Goal: Complete application form

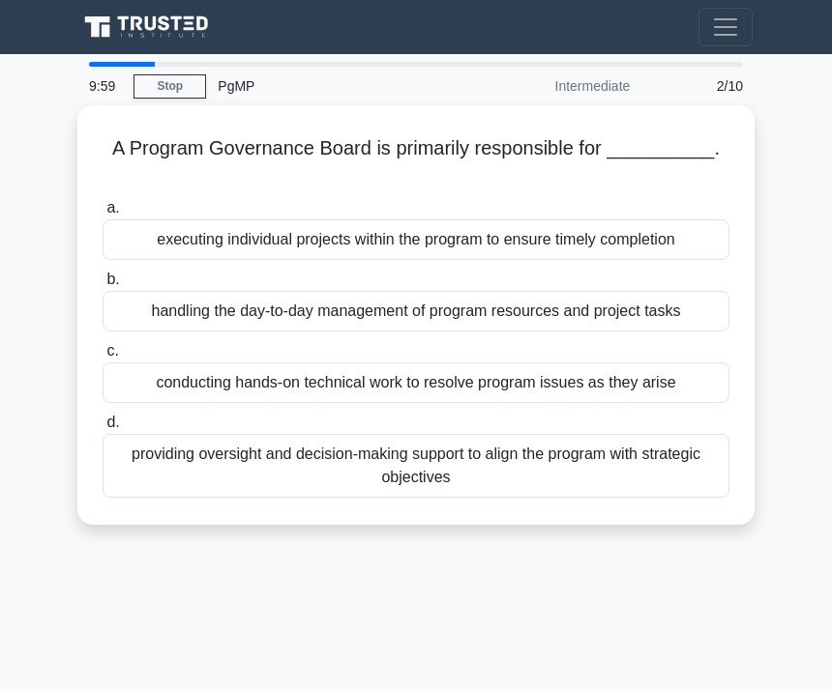
click at [528, 276] on label "b. handling the day-to-day management of program resources and project tasks" at bounding box center [415, 300] width 627 height 64
click at [102, 276] on input "b. handling the day-to-day management of program resources and project tasks" at bounding box center [102, 280] width 0 height 13
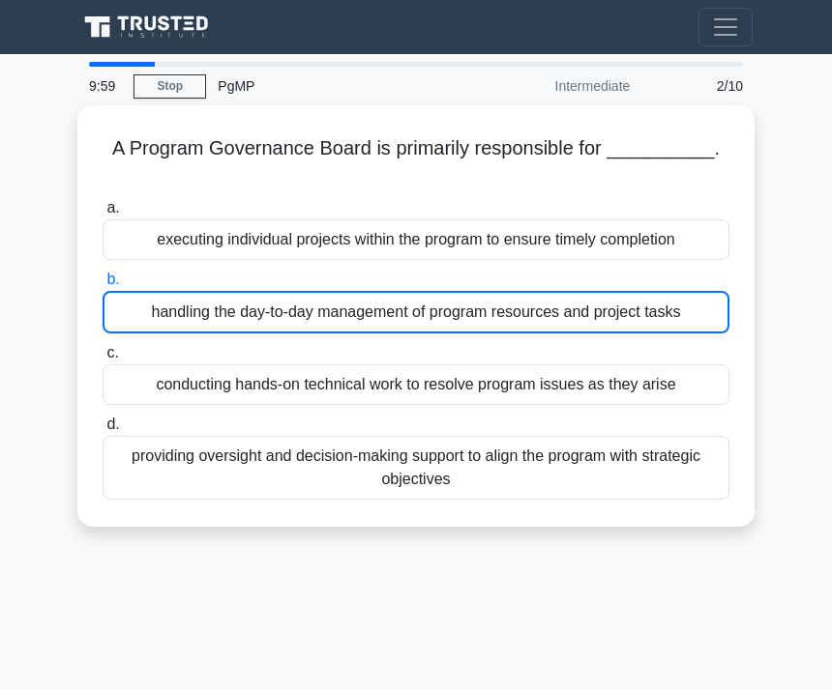
click at [528, 276] on label "b. handling the day-to-day management of program resources and project tasks" at bounding box center [415, 301] width 627 height 66
click at [102, 276] on input "b. handling the day-to-day management of program resources and project tasks" at bounding box center [102, 280] width 0 height 13
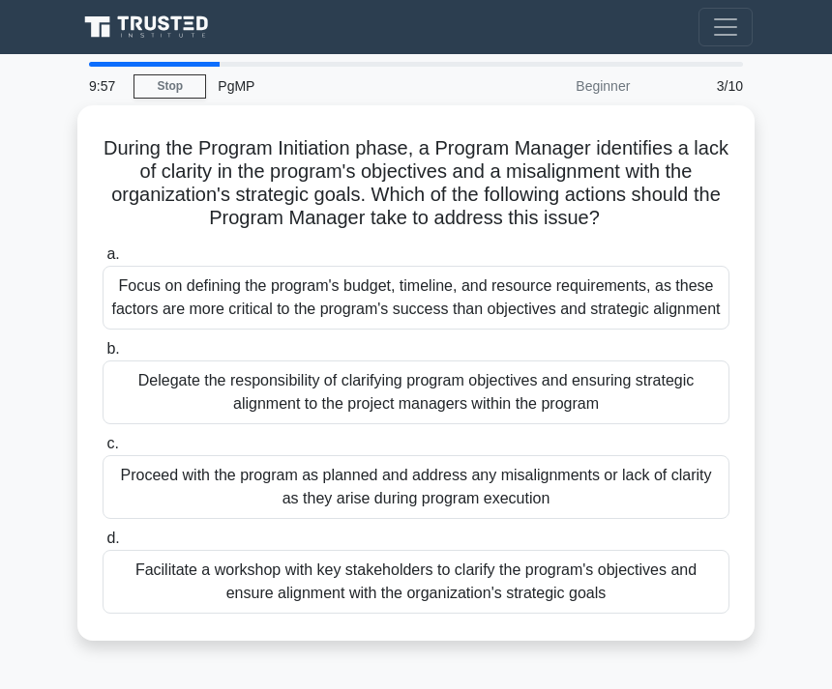
click at [495, 330] on div "Focus on defining the program's budget, timeline, and resource requirements, as…" at bounding box center [415, 298] width 627 height 64
click at [102, 261] on input "a. Focus on defining the program's budget, timeline, and resource requirements,…" at bounding box center [102, 254] width 0 height 13
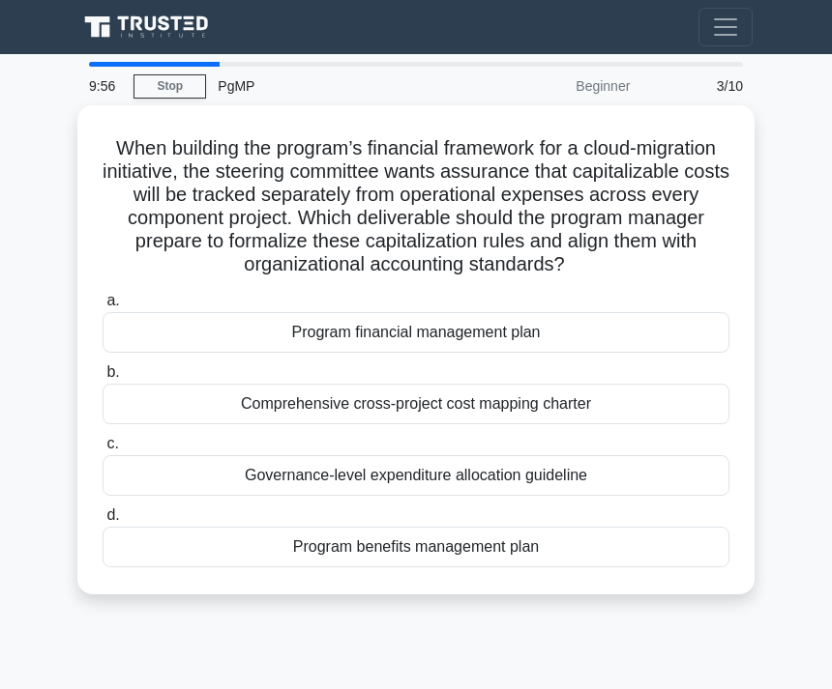
click at [471, 473] on label "c. Governance-level expenditure allocation guideline" at bounding box center [415, 464] width 627 height 64
click at [102, 451] on input "c. Governance-level expenditure allocation guideline" at bounding box center [102, 444] width 0 height 13
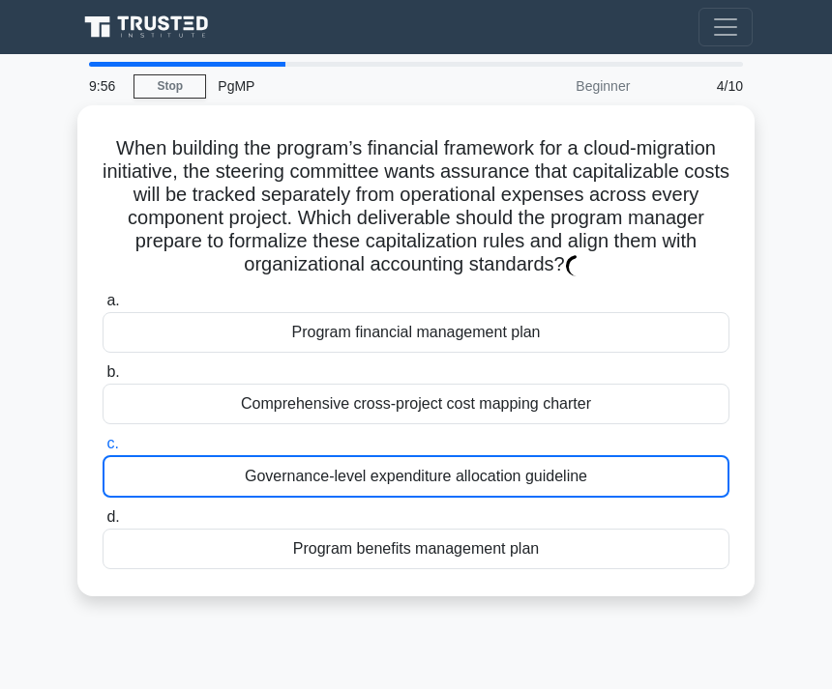
click at [490, 353] on div "Program financial management plan" at bounding box center [415, 332] width 627 height 41
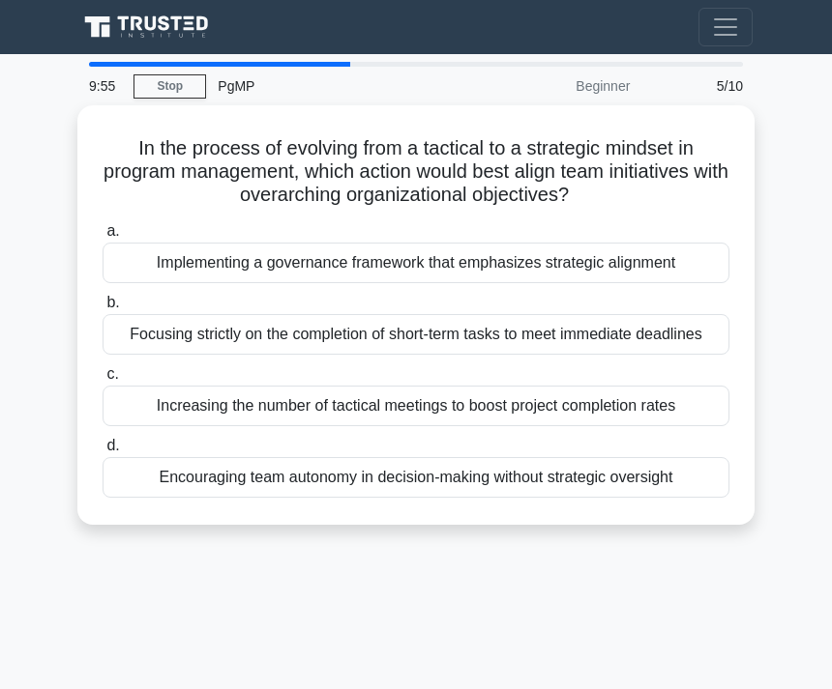
click at [473, 408] on div "Increasing the number of tactical meetings to boost project completion rates" at bounding box center [415, 406] width 627 height 41
click at [102, 381] on input "c. Increasing the number of tactical meetings to boost project completion rates" at bounding box center [102, 374] width 0 height 13
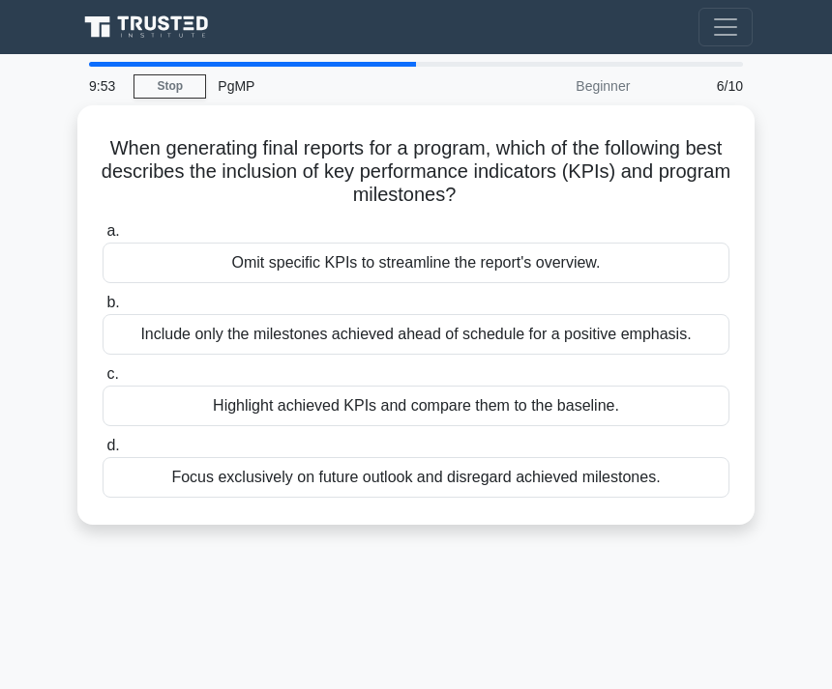
click at [476, 406] on div "Highlight achieved KPIs and compare them to the baseline." at bounding box center [415, 406] width 627 height 41
click at [102, 381] on input "c. Highlight achieved KPIs and compare them to the baseline." at bounding box center [102, 374] width 0 height 13
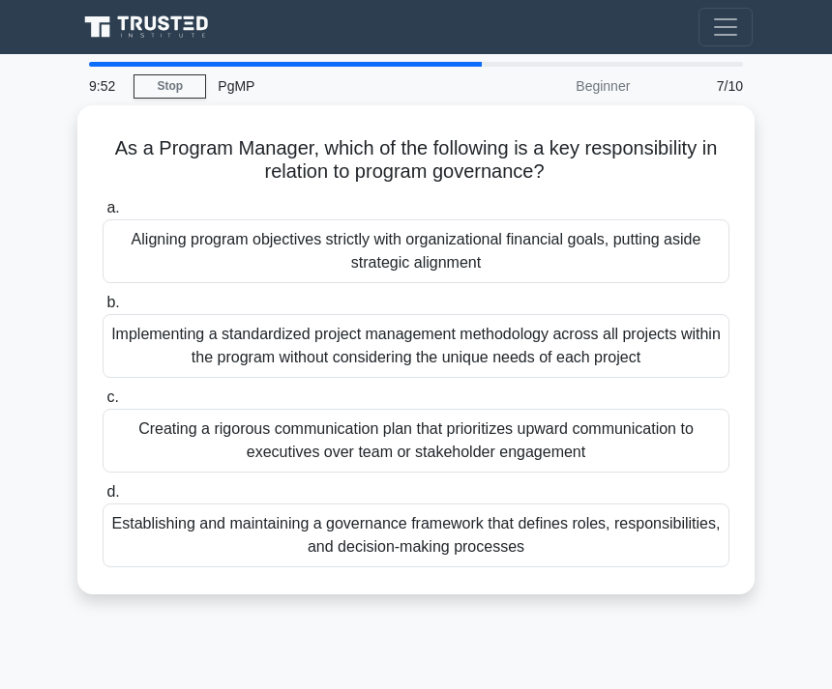
click at [502, 338] on div "Implementing a standardized project management methodology across all projects …" at bounding box center [415, 346] width 627 height 64
click at [102, 309] on input "b. Implementing a standardized project management methodology across all projec…" at bounding box center [102, 303] width 0 height 13
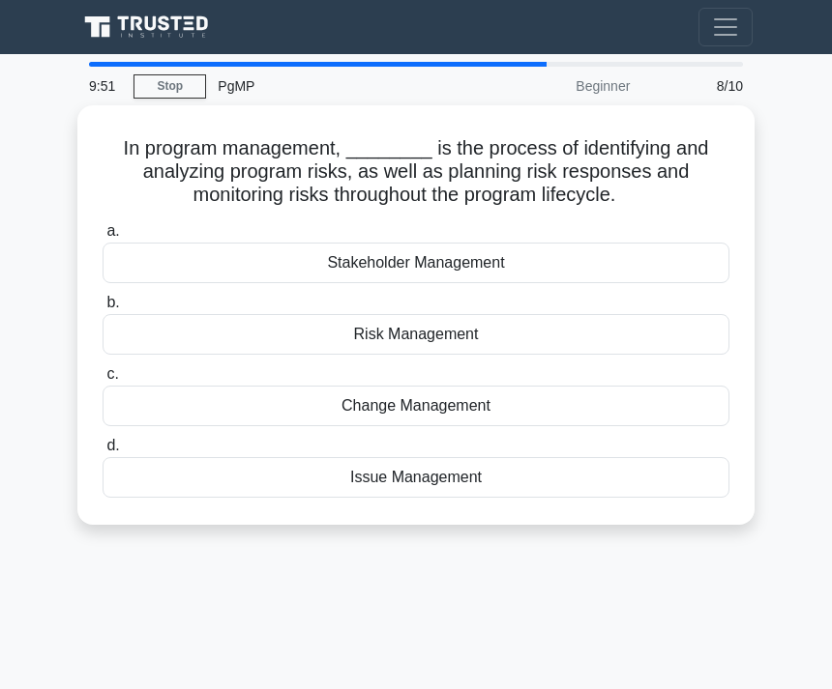
click at [559, 245] on label "a. Stakeholder Management" at bounding box center [415, 251] width 627 height 64
click at [102, 238] on input "a. Stakeholder Management" at bounding box center [102, 231] width 0 height 13
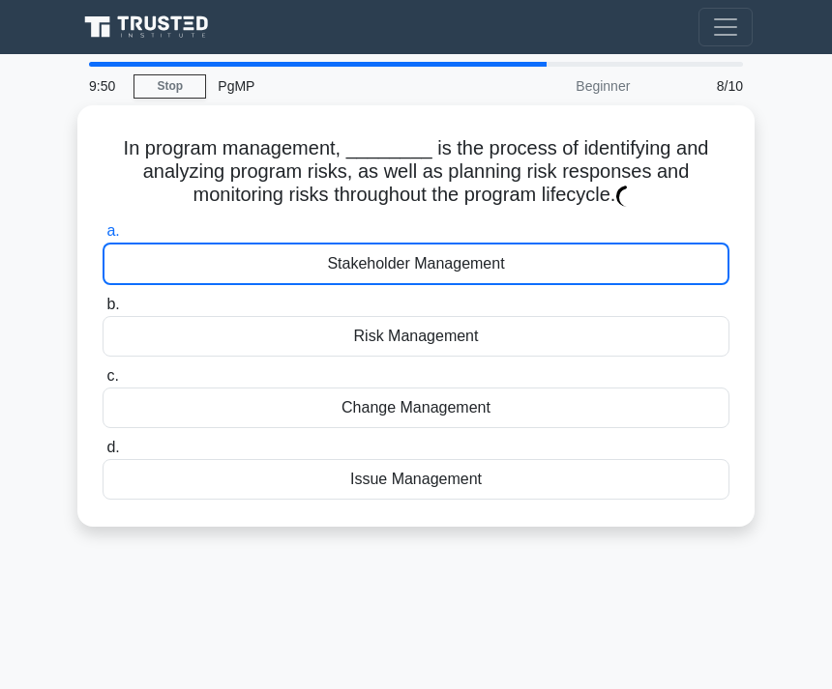
click at [512, 285] on div "Stakeholder Management" at bounding box center [415, 264] width 627 height 43
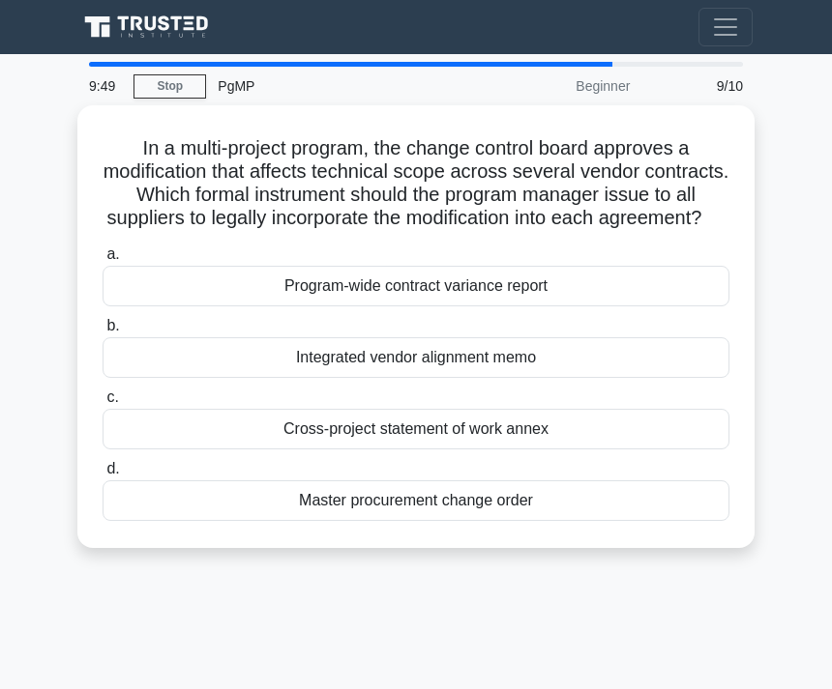
click at [495, 450] on div "Cross-project statement of work annex" at bounding box center [415, 429] width 627 height 41
click at [102, 404] on input "c. Cross-project statement of work annex" at bounding box center [102, 398] width 0 height 13
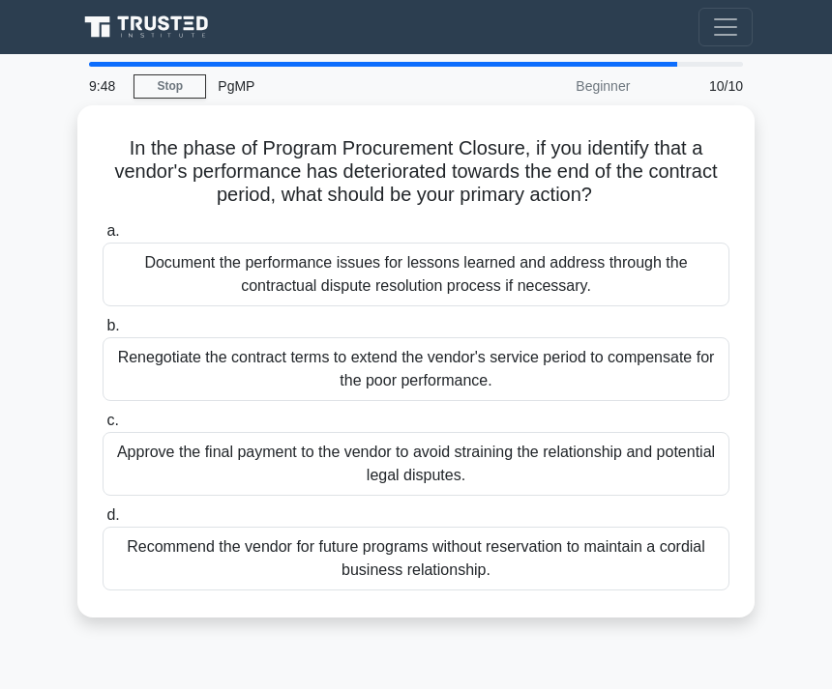
click at [499, 457] on div "Approve the final payment to the vendor to avoid straining the relationship and…" at bounding box center [415, 464] width 627 height 64
click at [102, 427] on input "c. Approve the final payment to the vendor to avoid straining the relationship …" at bounding box center [102, 421] width 0 height 13
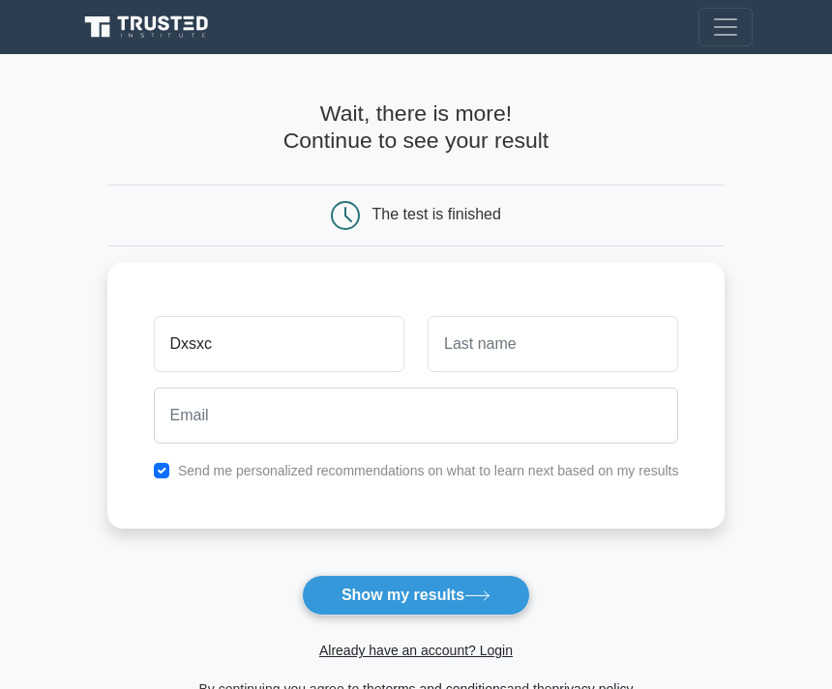
type input "Dxsxc"
click at [415, 595] on button "Show my results" at bounding box center [416, 595] width 228 height 41
click at [499, 356] on input "N" at bounding box center [552, 344] width 250 height 56
type input "Nhfffjfc"
click at [415, 595] on button "Show my results" at bounding box center [416, 595] width 228 height 41
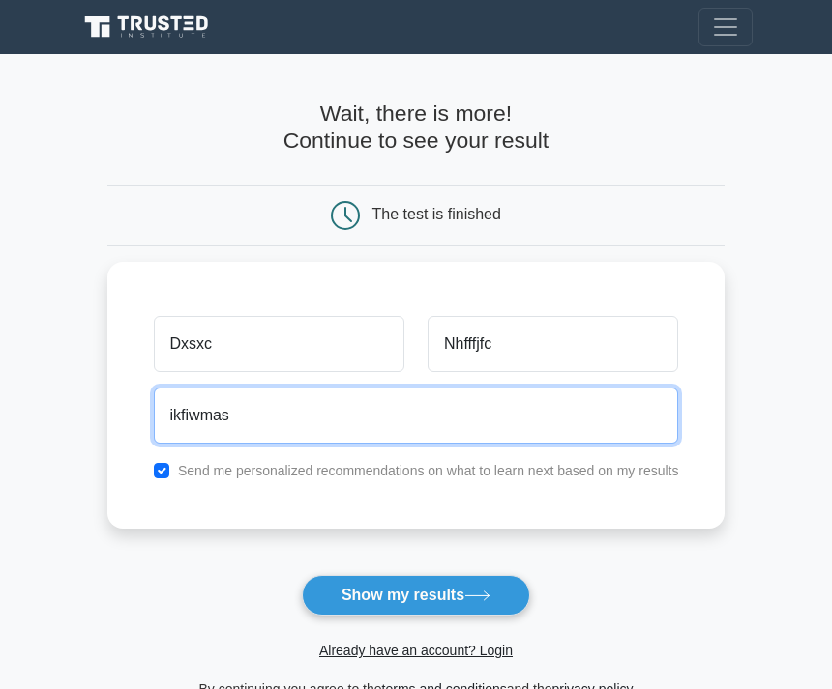
click at [415, 595] on button "Show my results" at bounding box center [416, 595] width 228 height 41
click at [431, 436] on input "ikfiwmascj" at bounding box center [416, 416] width 525 height 56
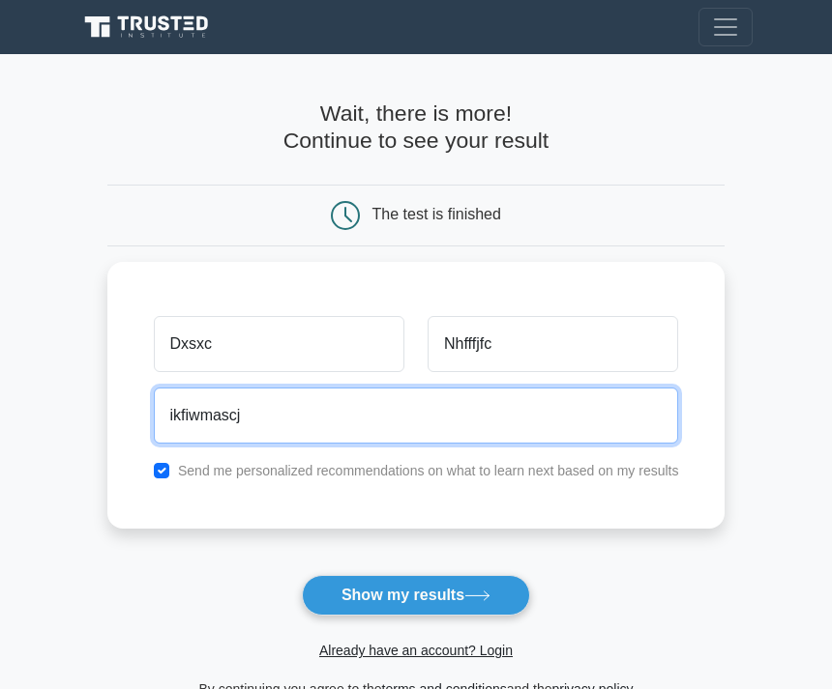
click at [441, 446] on div "Dxsxc Nhfffjfc ikfiwmascj Send me personalized recommendations on what to learn…" at bounding box center [416, 395] width 618 height 267
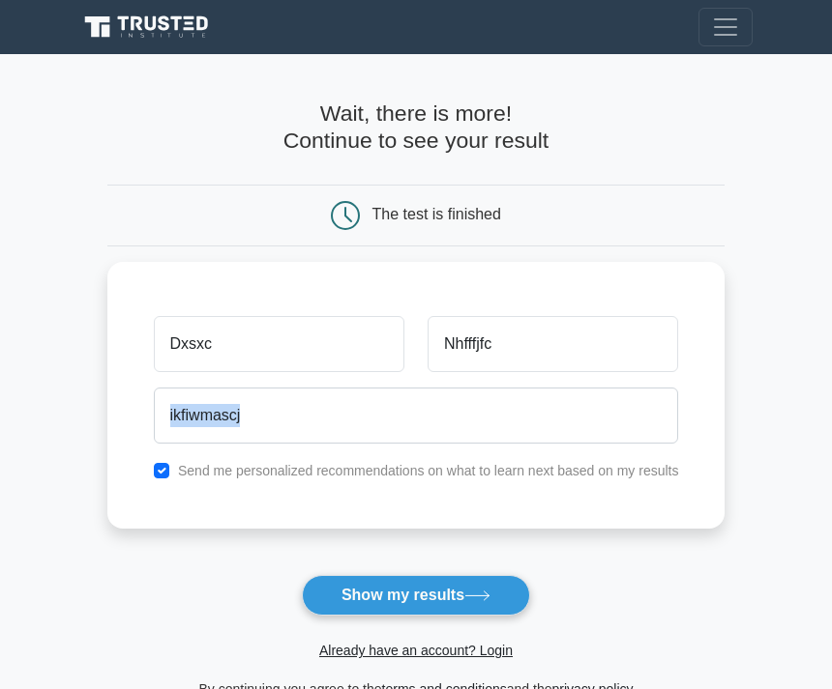
click at [432, 631] on div "Already have an account? Login" at bounding box center [416, 639] width 618 height 46
click at [432, 596] on button "Show my results" at bounding box center [416, 595] width 228 height 41
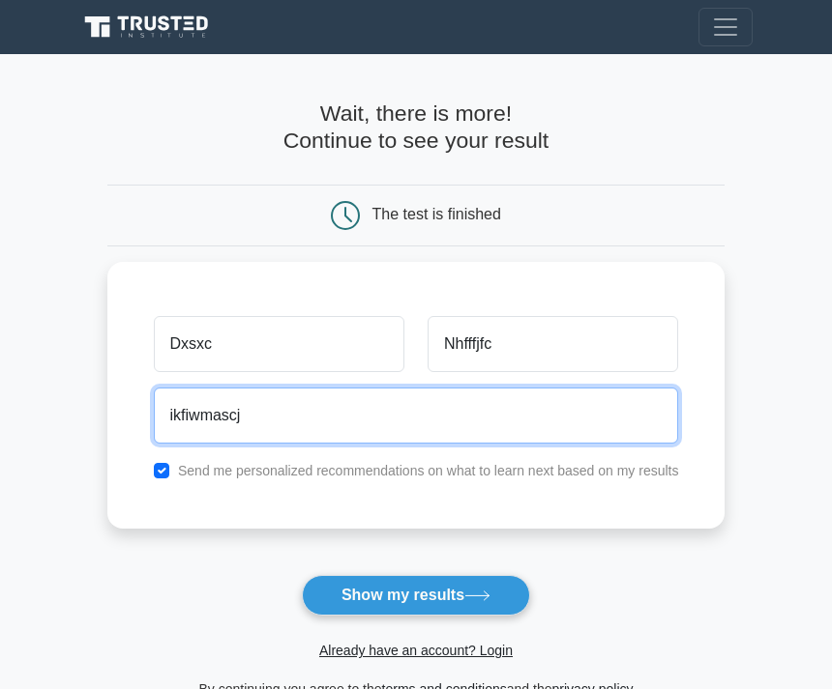
click at [415, 595] on button "Show my results" at bounding box center [416, 595] width 228 height 41
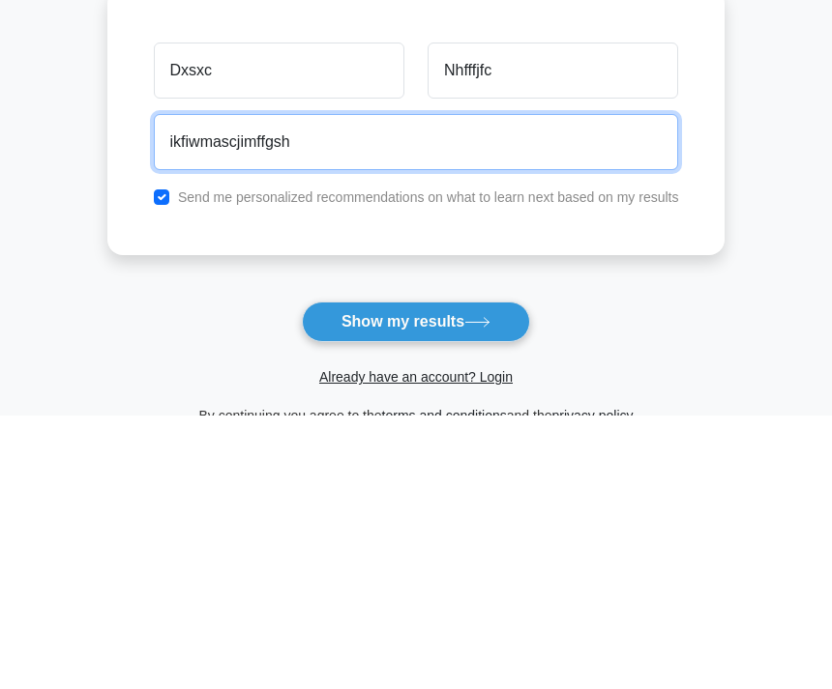
type input "ikfiwmascjimffgsh"
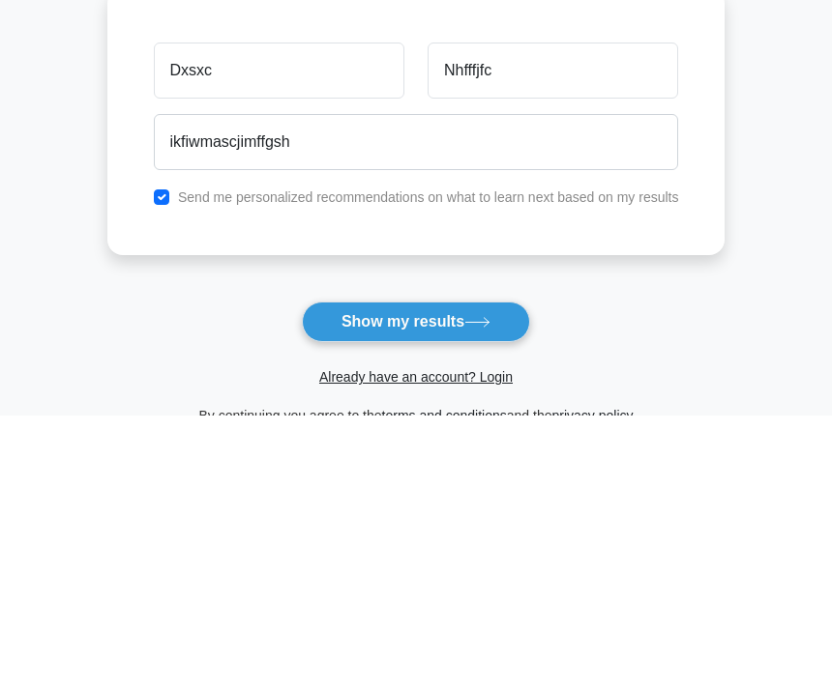
scroll to position [269, 0]
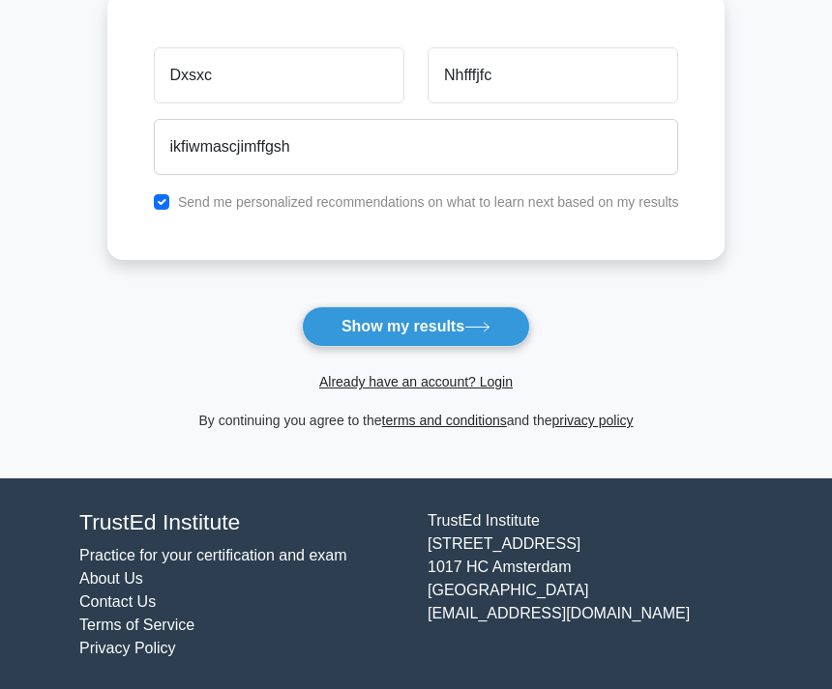
click at [371, 336] on button "Show my results" at bounding box center [416, 327] width 228 height 41
click at [154, 194] on input "checkbox" at bounding box center [161, 201] width 15 height 15
click at [154, 201] on input "checkbox" at bounding box center [161, 201] width 15 height 15
checkbox input "false"
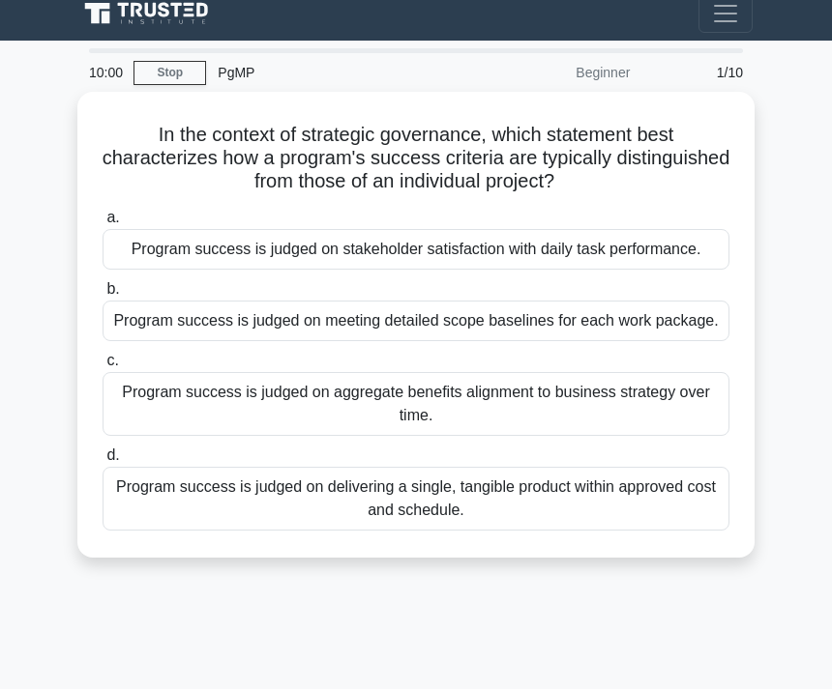
scroll to position [13, 0]
